Goal: Task Accomplishment & Management: Manage account settings

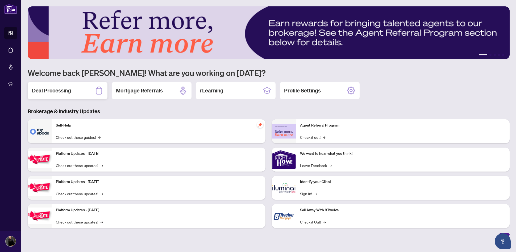
click at [64, 93] on h2 "Deal Processing" at bounding box center [51, 90] width 39 height 7
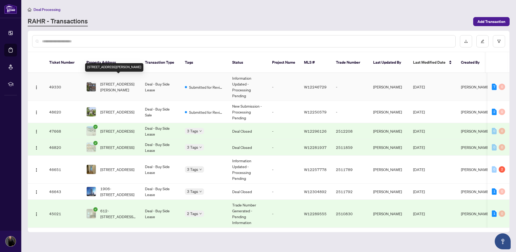
click at [123, 81] on span "[STREET_ADDRESS][PERSON_NAME]" at bounding box center [118, 87] width 36 height 12
click at [115, 81] on span "[STREET_ADDRESS][PERSON_NAME]" at bounding box center [118, 87] width 36 height 12
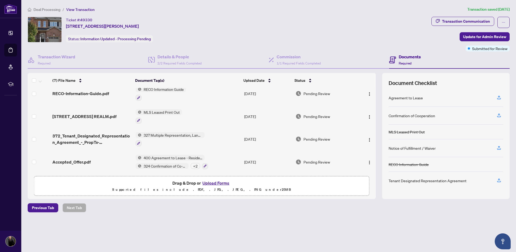
click at [408, 56] on h4 "Documents" at bounding box center [410, 56] width 22 height 6
